Goal: Information Seeking & Learning: Learn about a topic

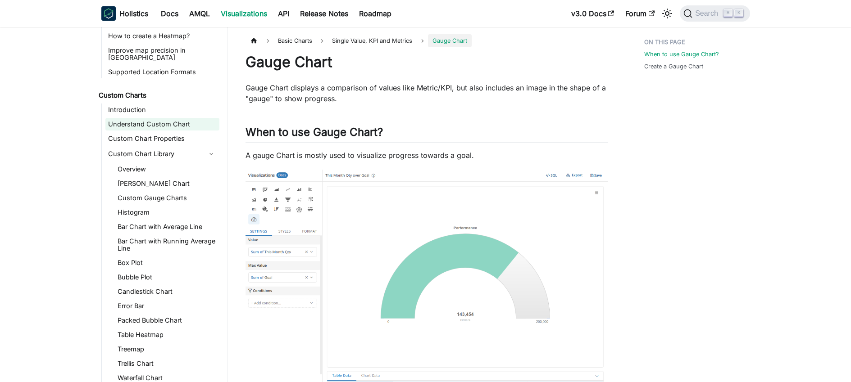
scroll to position [450, 0]
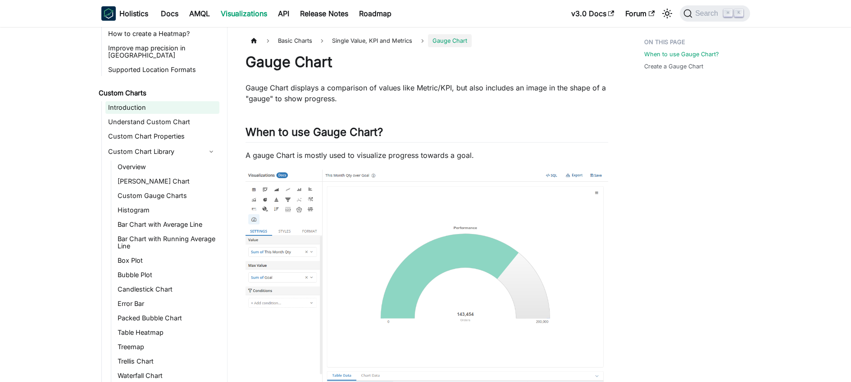
click at [155, 104] on link "Introduction" at bounding box center [162, 107] width 114 height 13
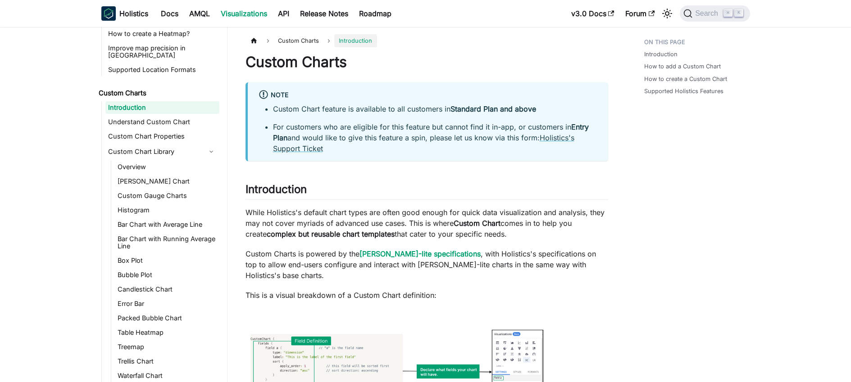
click at [384, 126] on li "For customers who are eligible for this feature but cannot find it in-app, or c…" at bounding box center [435, 138] width 324 height 32
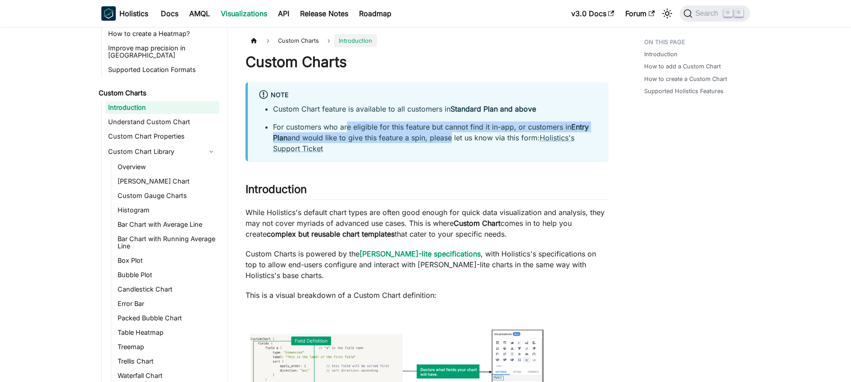
drag, startPoint x: 347, startPoint y: 127, endPoint x: 446, endPoint y: 138, distance: 100.2
click at [446, 138] on li "For customers who are eligible for this feature but cannot find it in-app, or c…" at bounding box center [435, 138] width 324 height 32
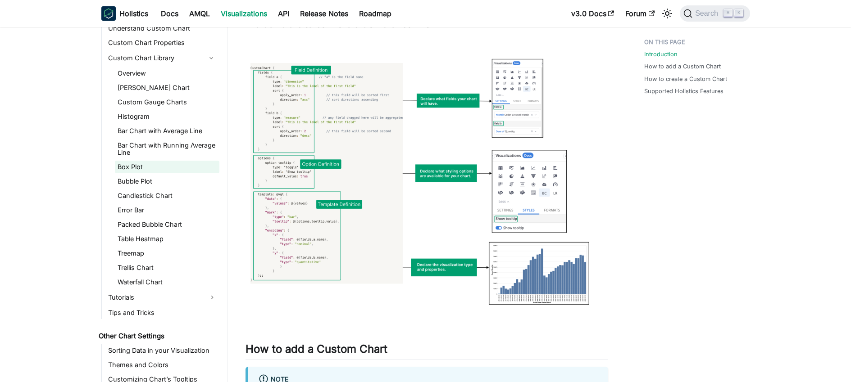
scroll to position [466, 0]
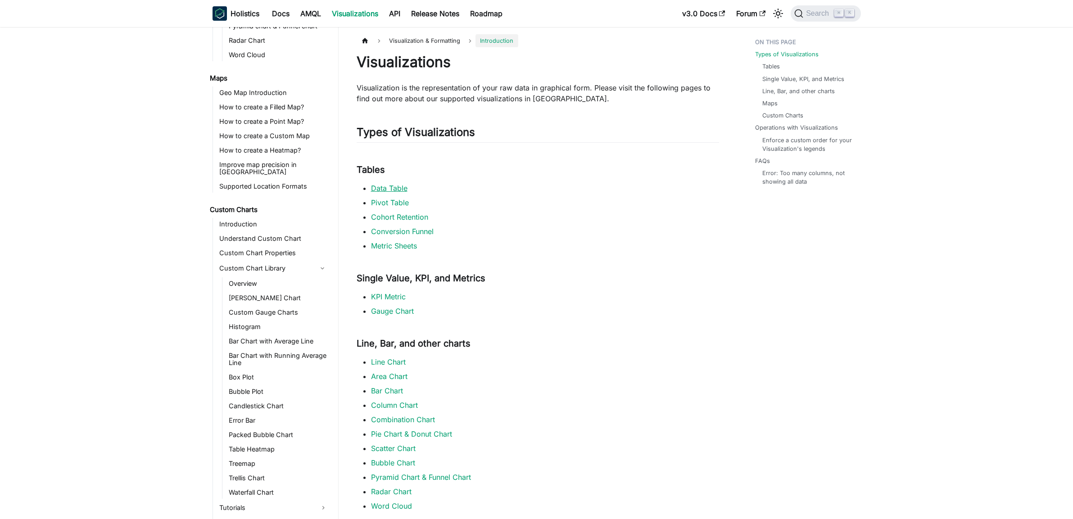
click at [386, 190] on link "Data Table" at bounding box center [389, 188] width 36 height 9
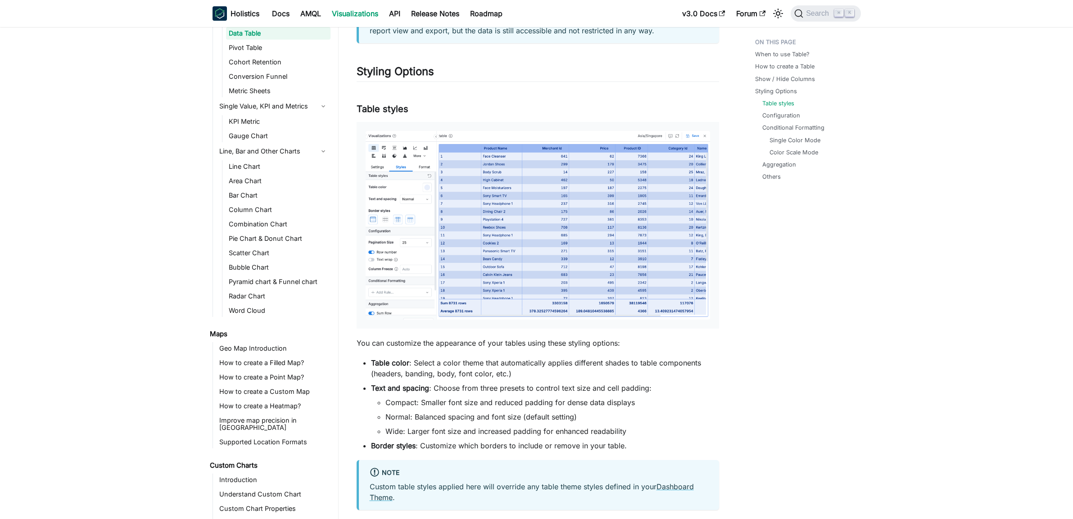
scroll to position [1283, 0]
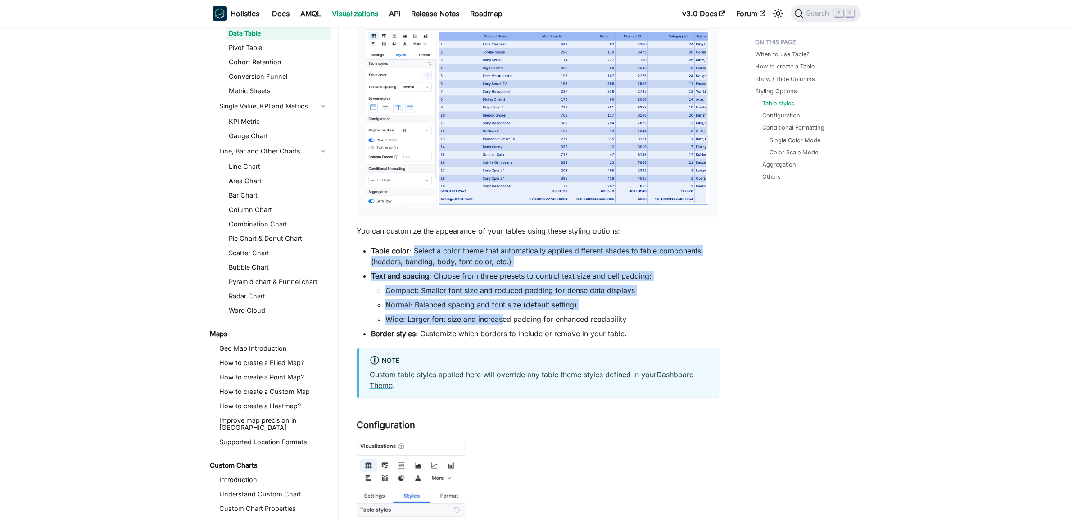
drag, startPoint x: 414, startPoint y: 249, endPoint x: 501, endPoint y: 324, distance: 114.6
click at [501, 324] on ul "Table color : Select a color theme that automatically applies different shades …" at bounding box center [538, 292] width 363 height 94
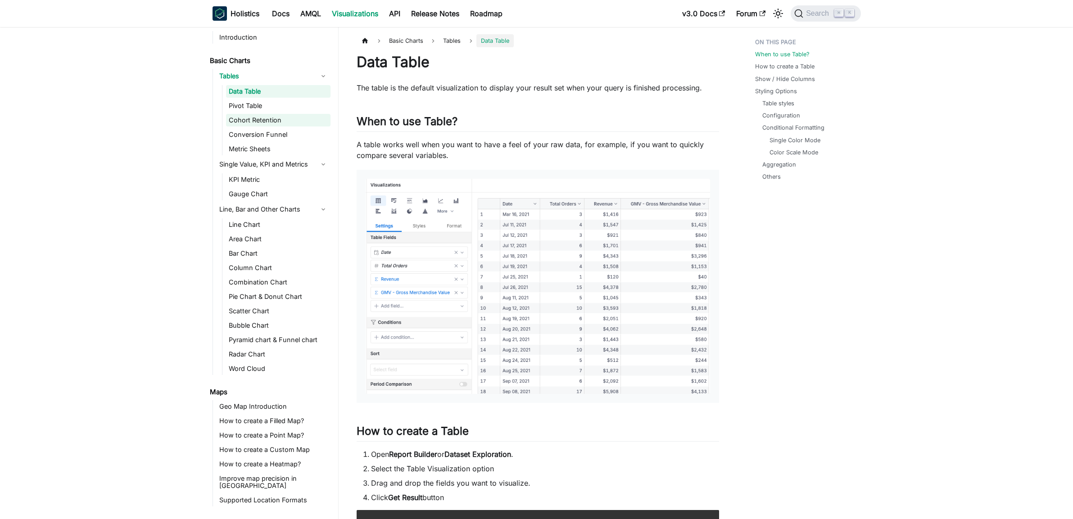
scroll to position [0, 0]
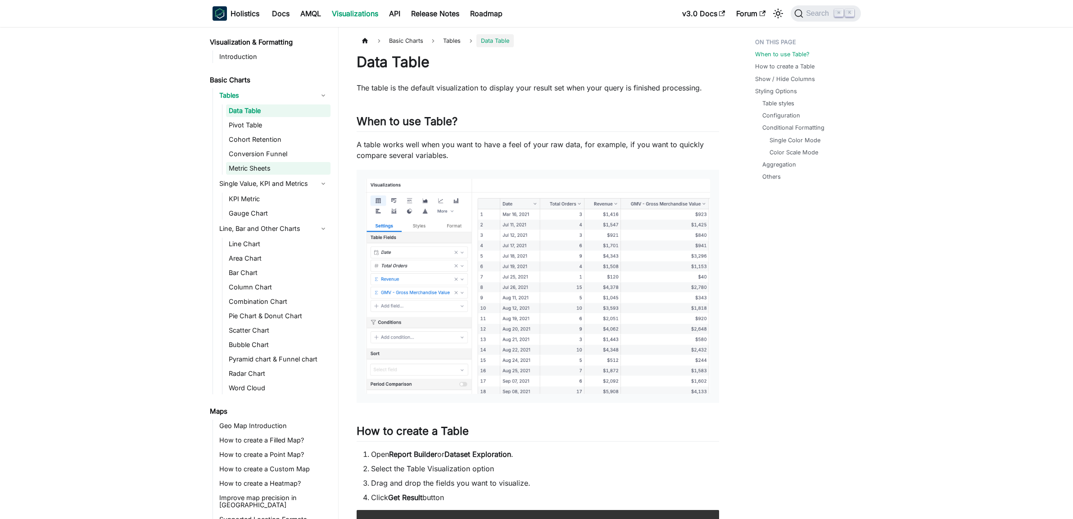
click at [273, 165] on link "Metric Sheets" at bounding box center [278, 168] width 104 height 13
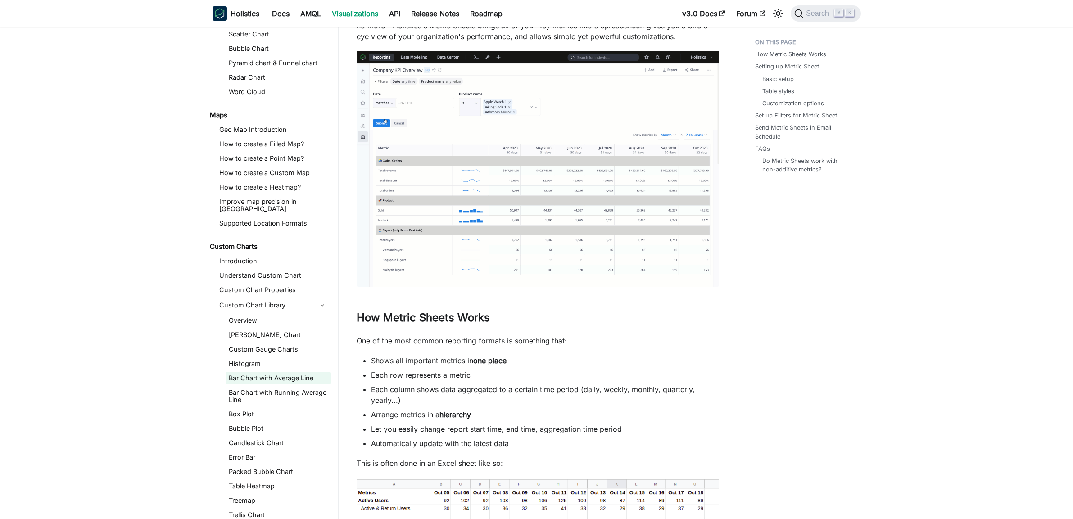
scroll to position [359, 0]
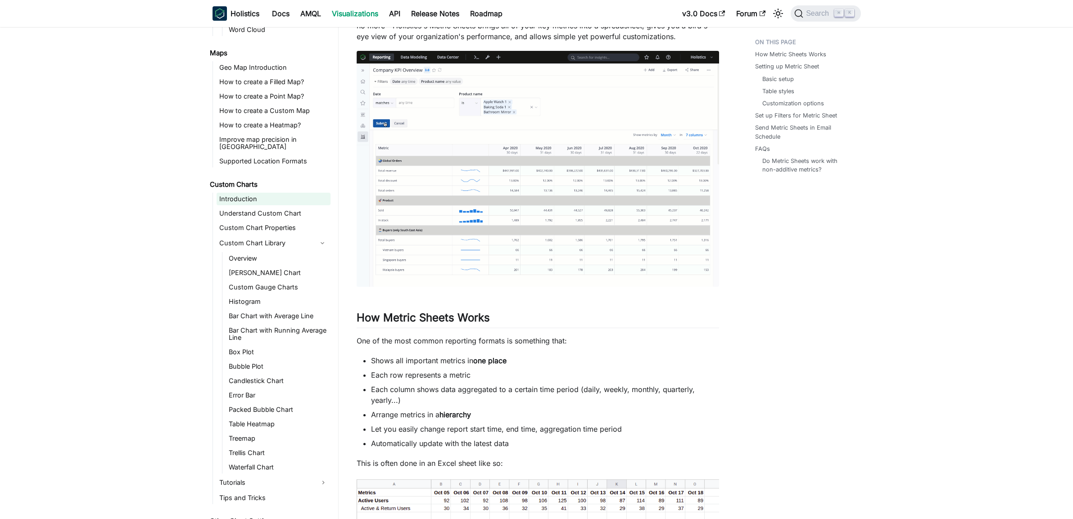
click at [253, 193] on link "Introduction" at bounding box center [274, 199] width 114 height 13
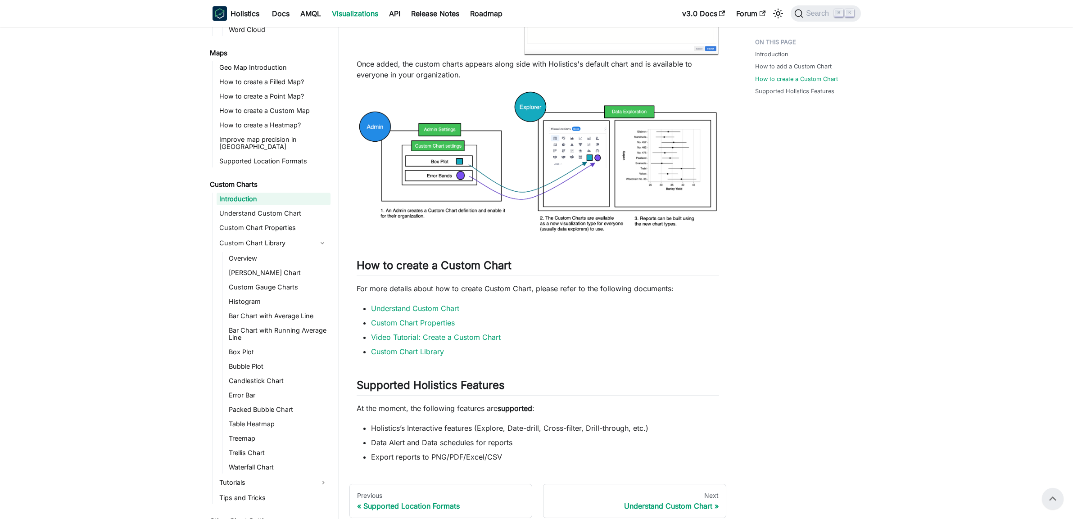
scroll to position [853, 0]
click at [277, 207] on link "Understand Custom Chart" at bounding box center [274, 213] width 114 height 13
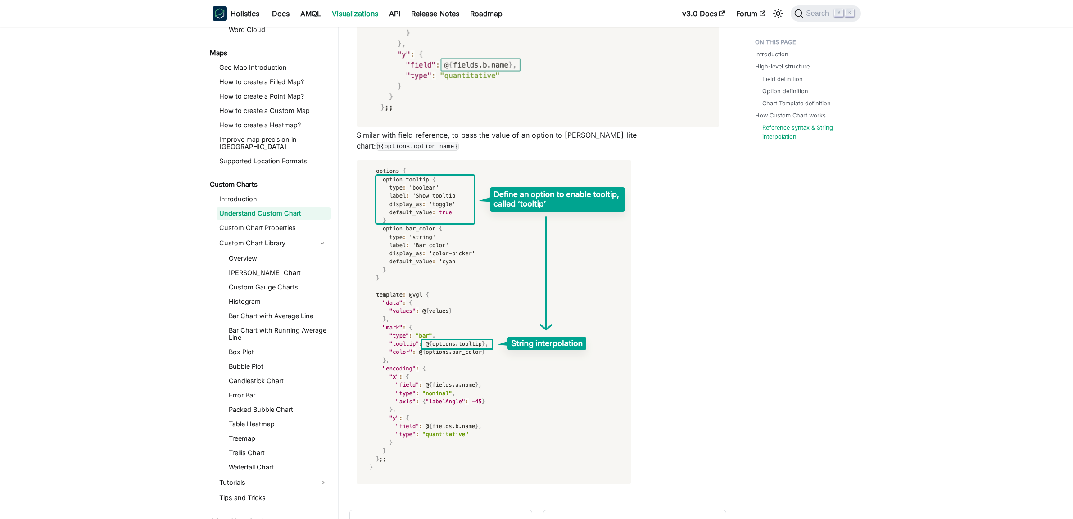
scroll to position [3901, 0]
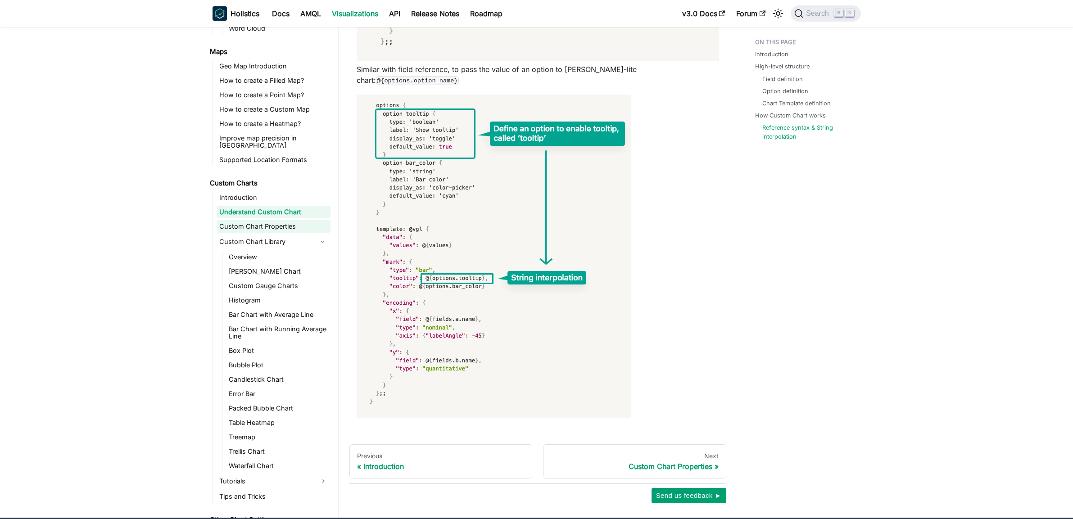
click at [249, 220] on link "Custom Chart Properties" at bounding box center [274, 226] width 114 height 13
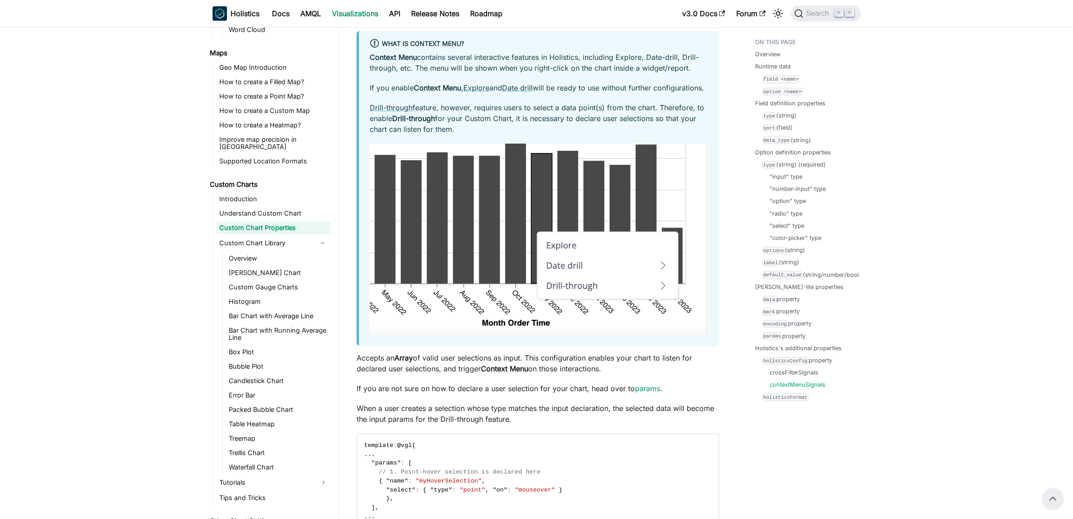
scroll to position [5536, 0]
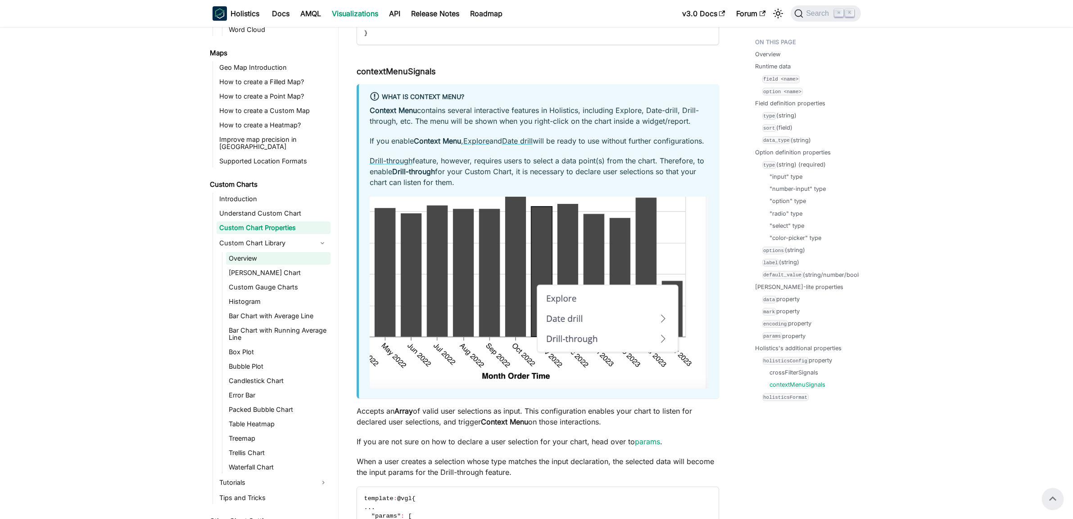
click at [266, 255] on link "Overview" at bounding box center [278, 258] width 104 height 13
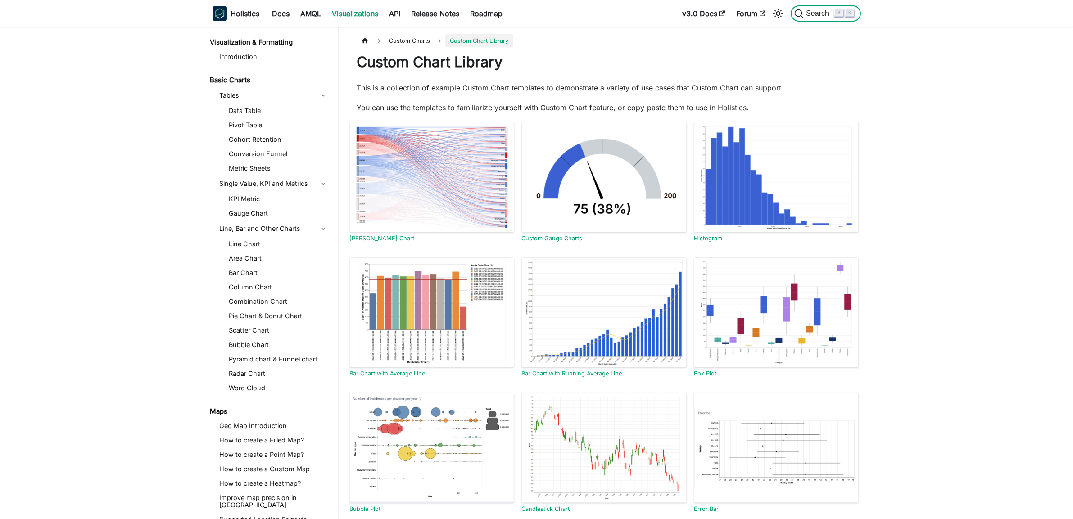
click at [808, 14] on span "Search" at bounding box center [819, 13] width 31 height 8
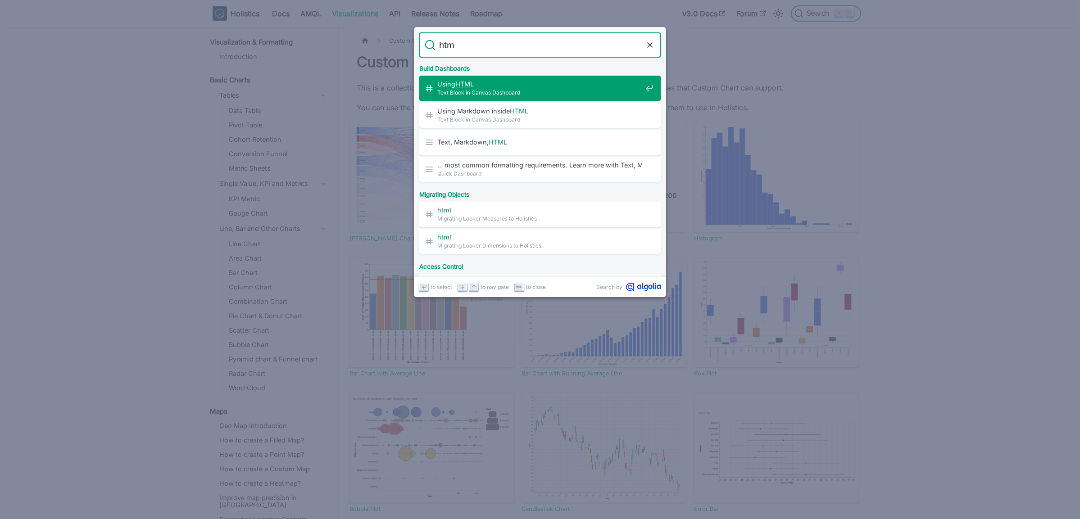
type input "html"
click at [554, 91] on span "Text Block in Canvas Dashboard" at bounding box center [539, 92] width 204 height 9
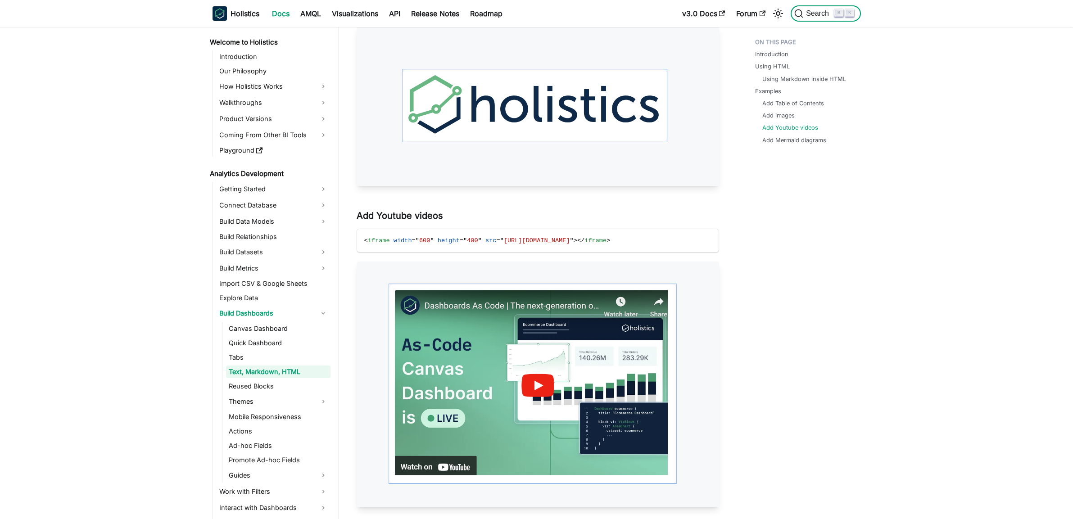
scroll to position [1050, 0]
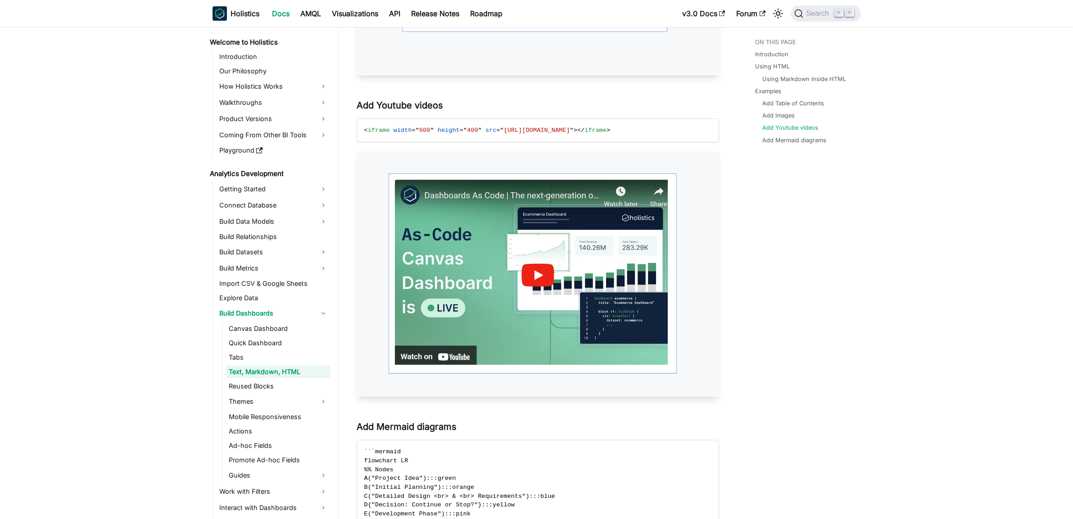
click at [541, 275] on img at bounding box center [538, 274] width 363 height 246
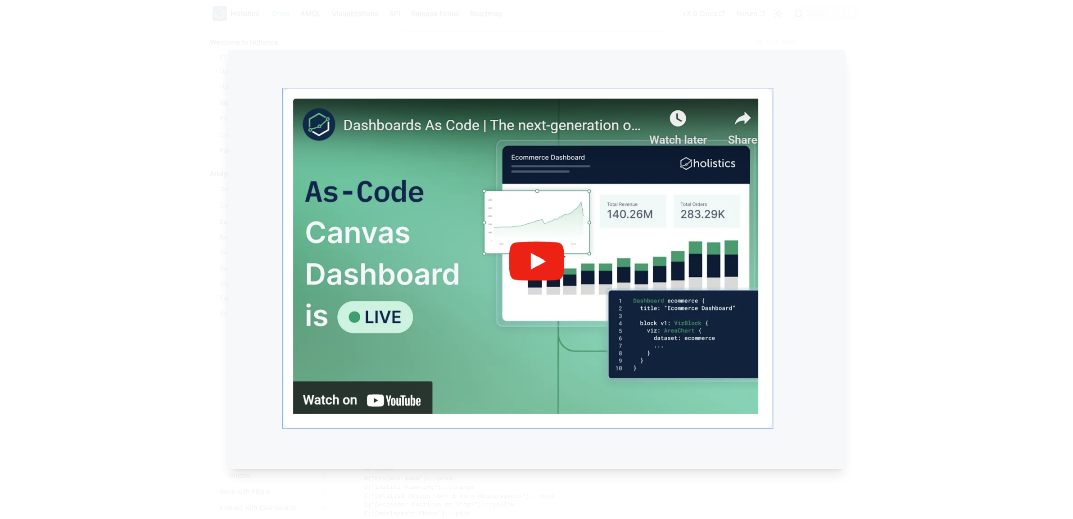
click at [545, 264] on img at bounding box center [536, 259] width 618 height 419
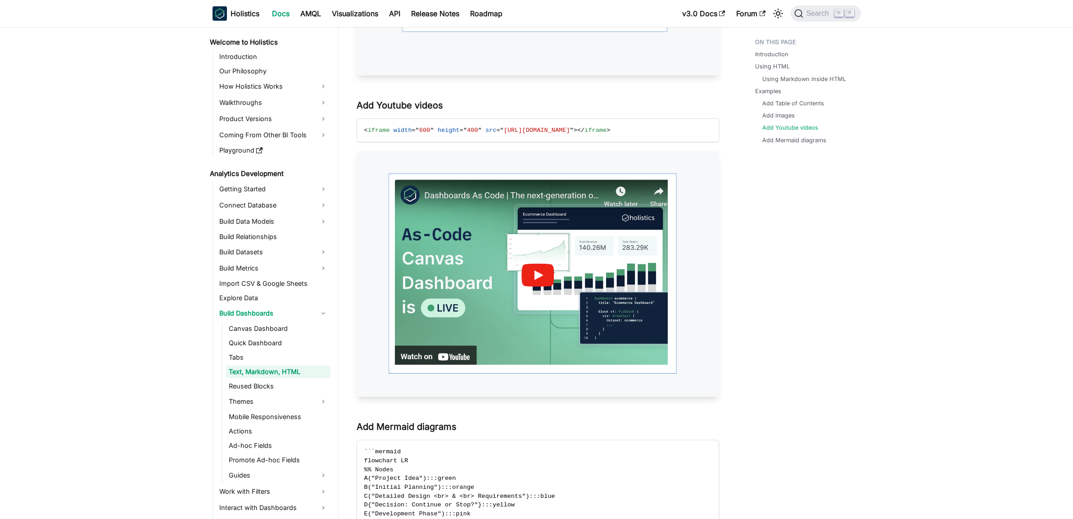
click at [530, 263] on img at bounding box center [538, 274] width 363 height 246
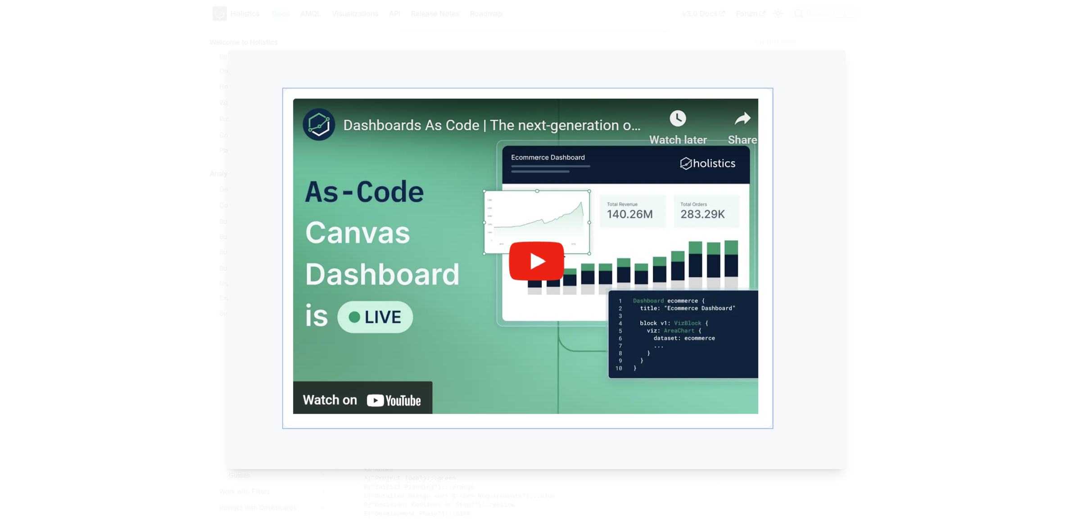
click at [529, 262] on img at bounding box center [536, 259] width 618 height 419
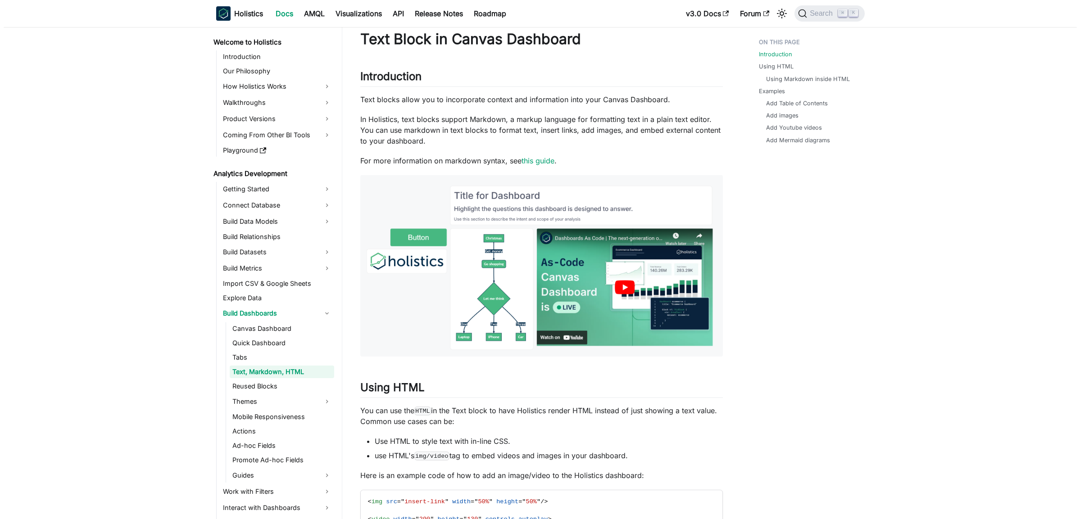
scroll to position [0, 0]
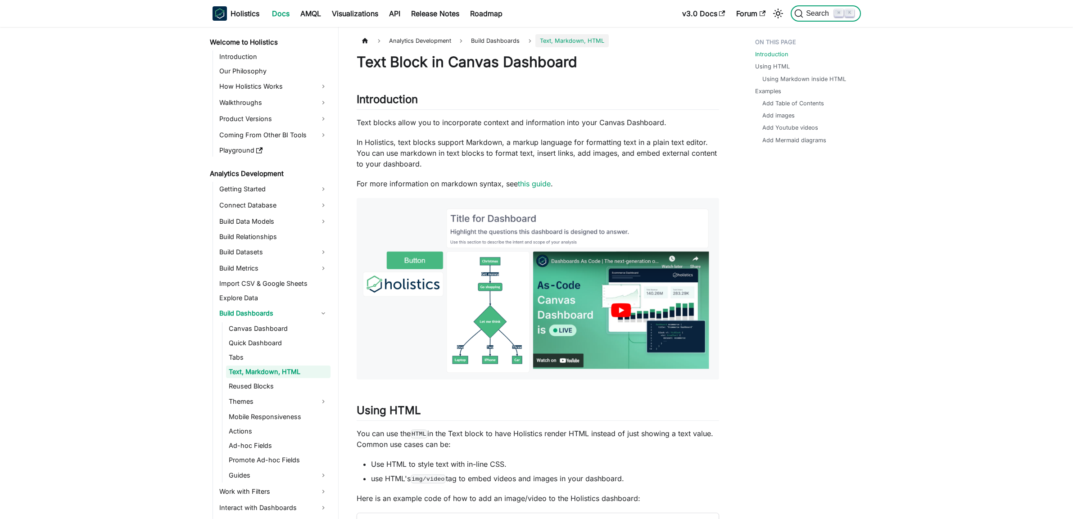
click at [818, 14] on span "Search" at bounding box center [819, 13] width 31 height 8
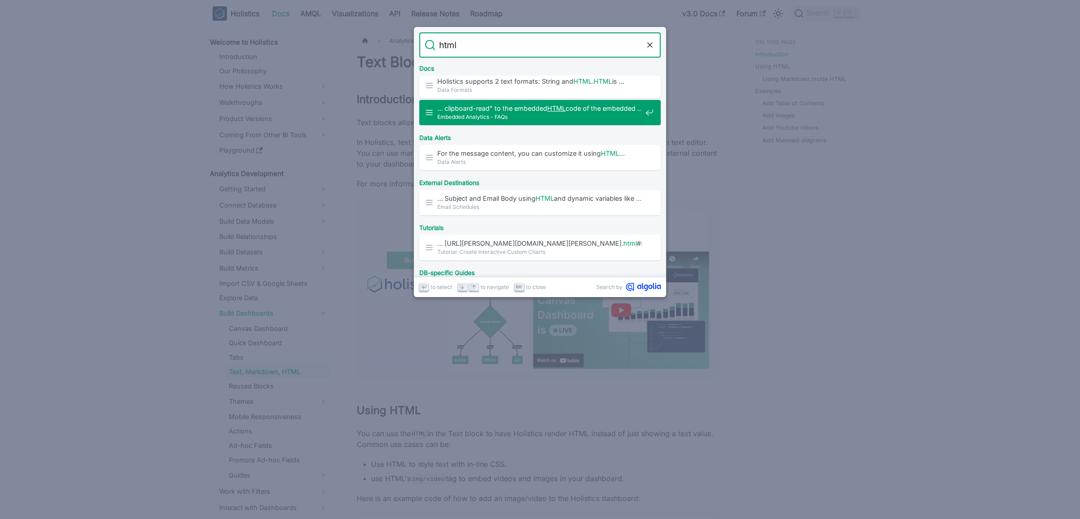
scroll to position [319, 0]
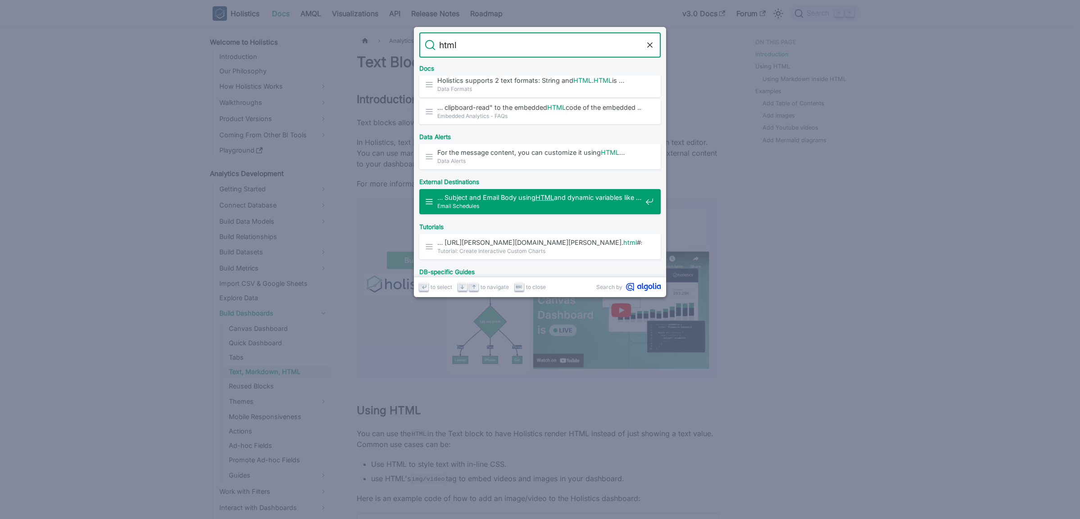
type input "html"
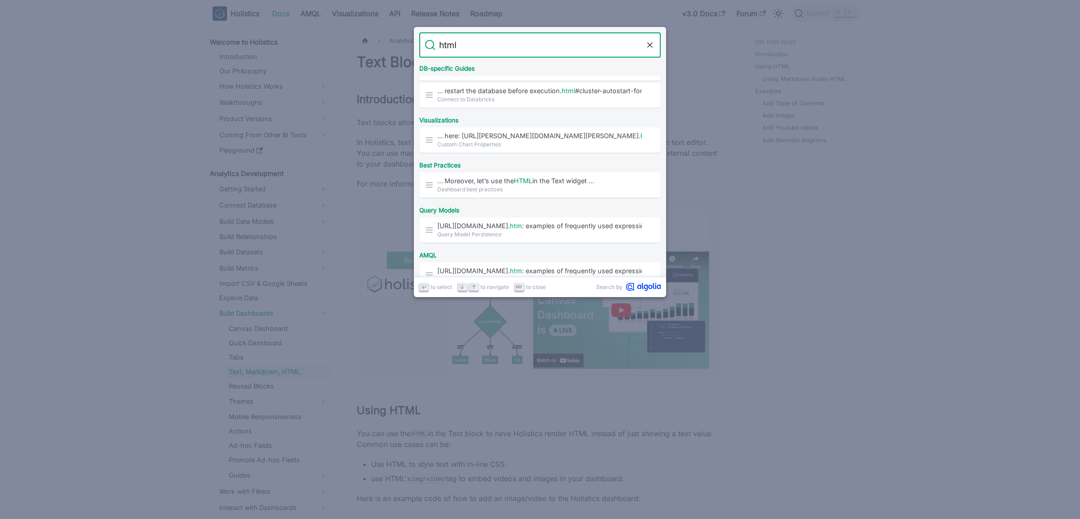
scroll to position [544, 0]
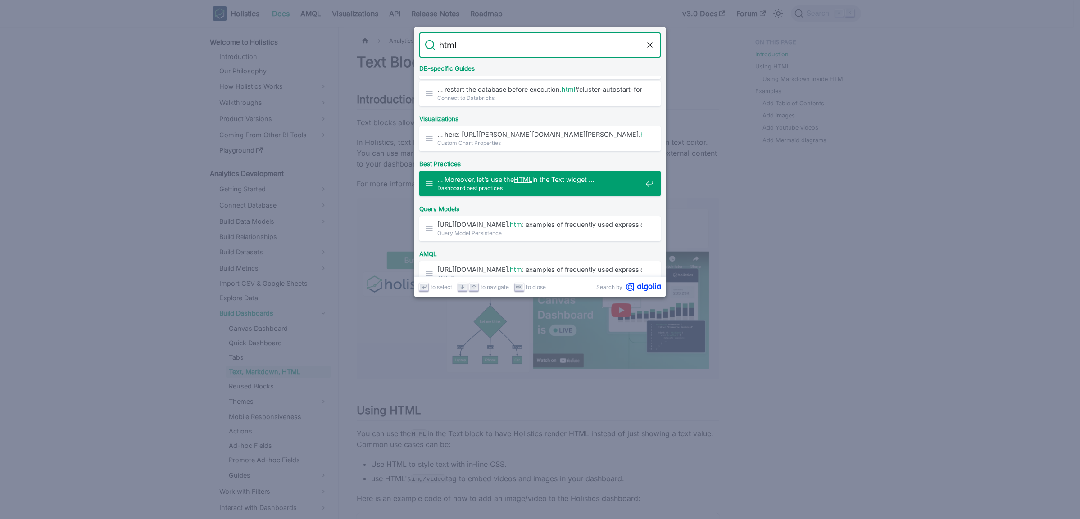
click at [570, 185] on span "Dashboard best practices" at bounding box center [539, 188] width 204 height 9
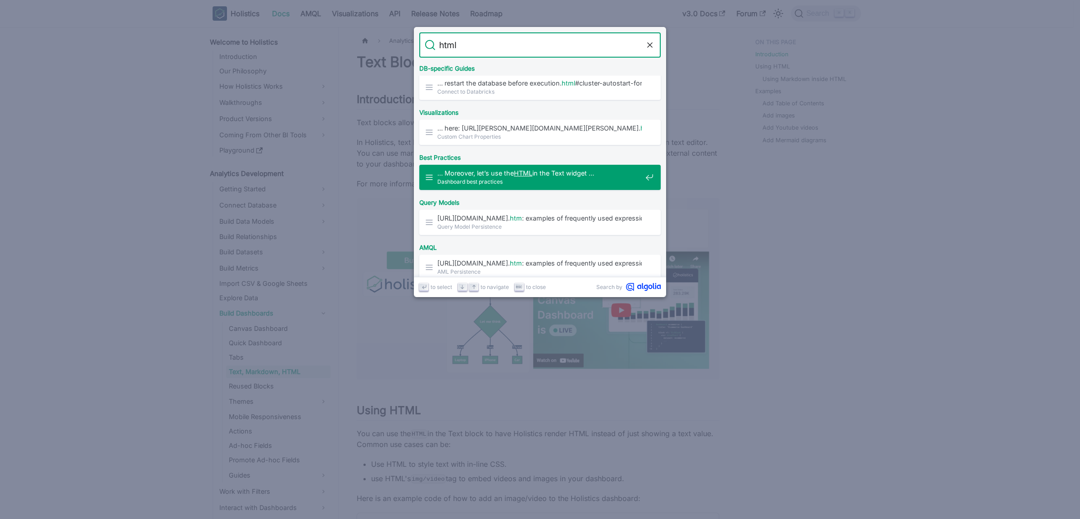
scroll to position [581, 0]
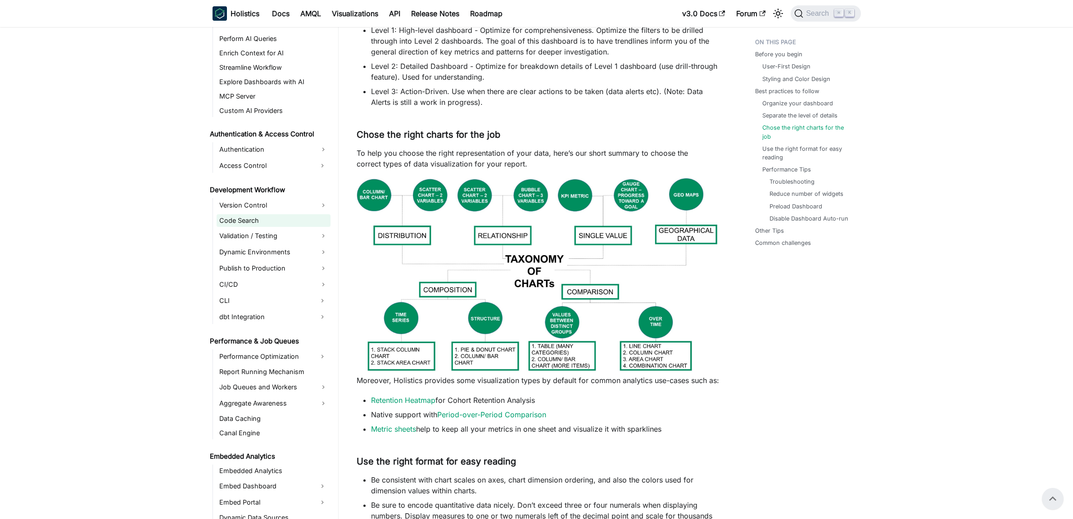
scroll to position [687, 0]
